Goal: Use online tool/utility: Utilize a website feature to perform a specific function

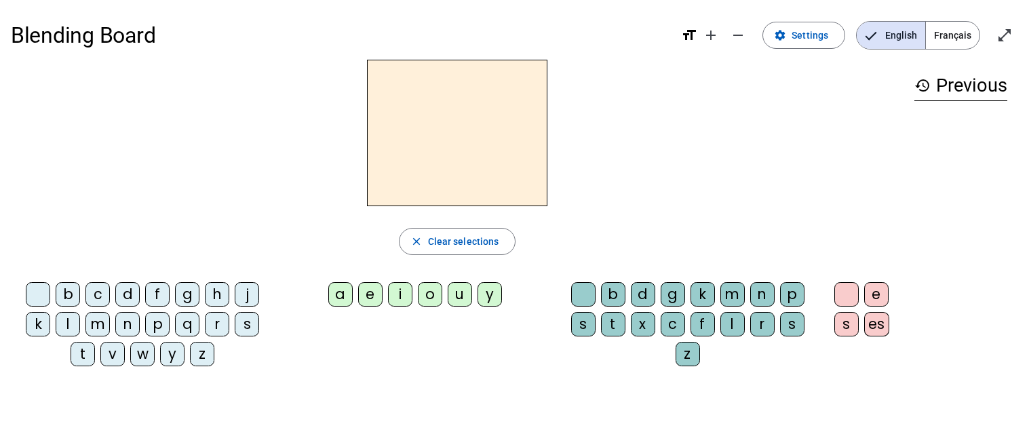
click at [956, 32] on span "Français" at bounding box center [953, 35] width 54 height 27
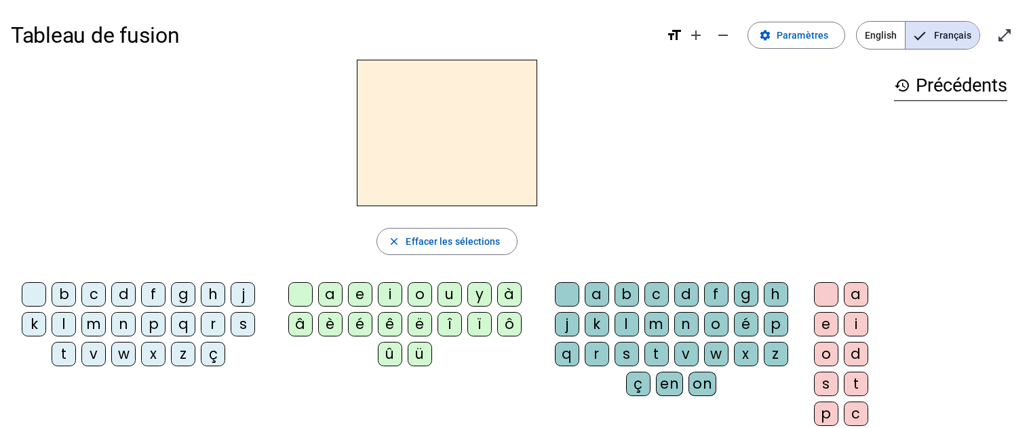
click at [60, 361] on div "t" at bounding box center [64, 354] width 24 height 24
click at [364, 296] on div "e" at bounding box center [360, 294] width 24 height 24
click at [125, 300] on div "d" at bounding box center [123, 294] width 24 height 24
click at [85, 323] on div "m" at bounding box center [93, 324] width 24 height 24
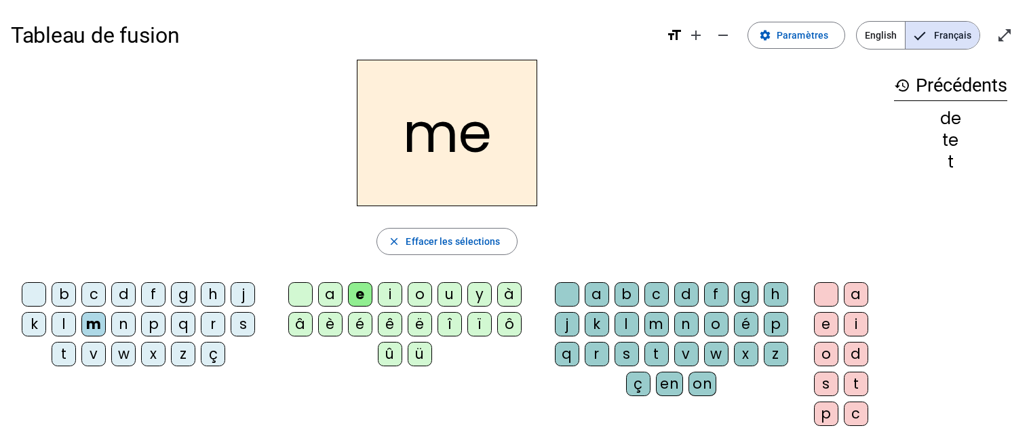
click at [324, 298] on div "a" at bounding box center [330, 294] width 24 height 24
click at [628, 324] on div "l" at bounding box center [626, 324] width 24 height 24
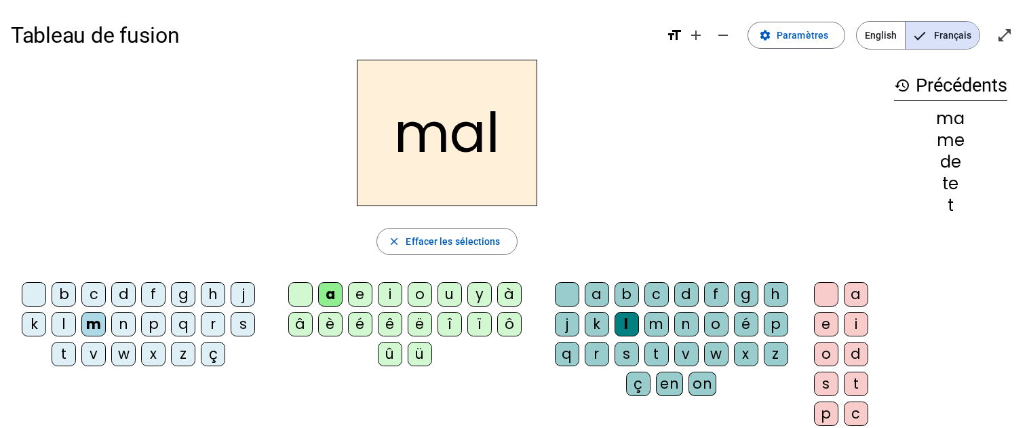
click at [391, 299] on div "i" at bounding box center [390, 294] width 24 height 24
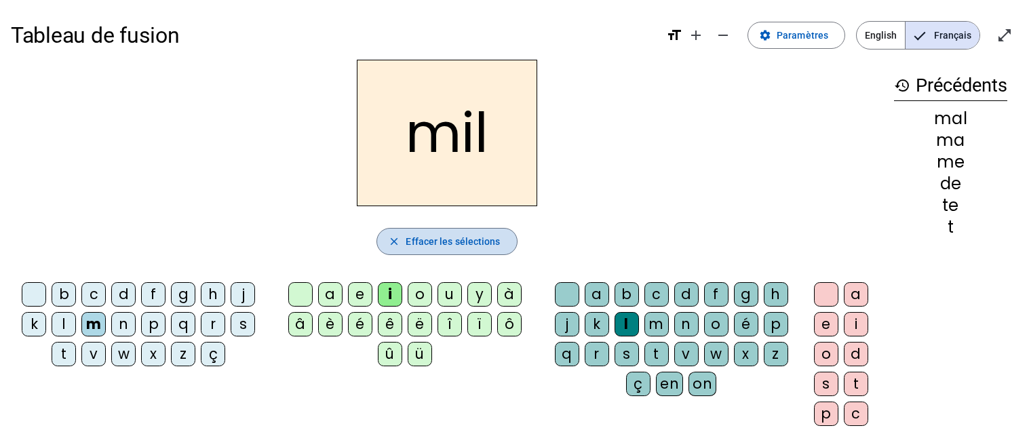
click at [464, 246] on span "Effacer les sélections" at bounding box center [453, 241] width 94 height 16
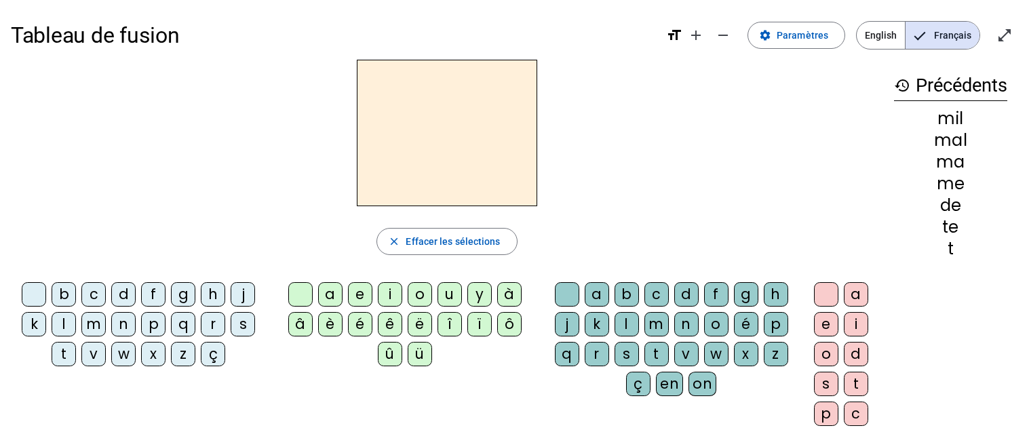
click at [92, 324] on div "m" at bounding box center [93, 324] width 24 height 24
click at [331, 298] on div "a" at bounding box center [330, 294] width 24 height 24
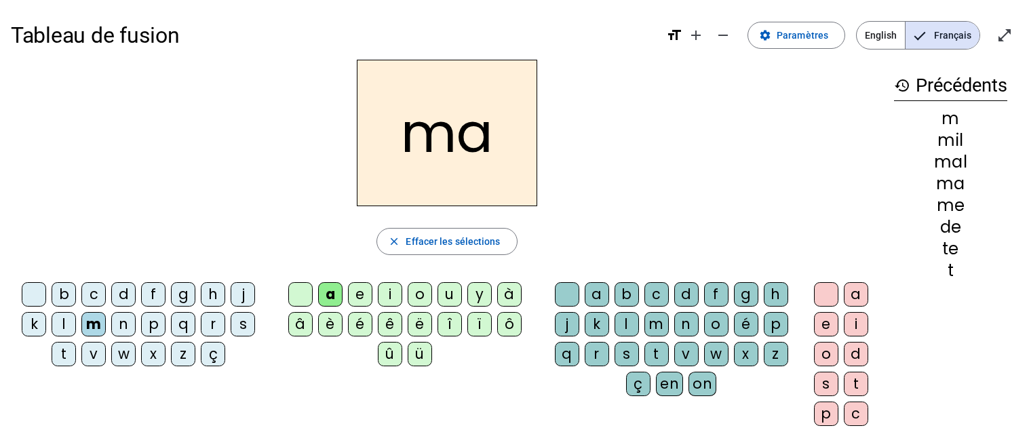
click at [624, 323] on div "l" at bounding box center [626, 324] width 24 height 24
